Goal: Check status

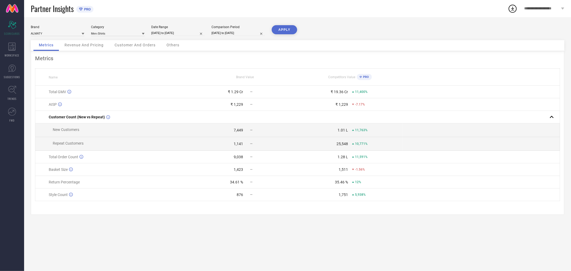
click at [10, 11] on link at bounding box center [12, 8] width 24 height 17
